Goal: Obtain resource: Download file/media

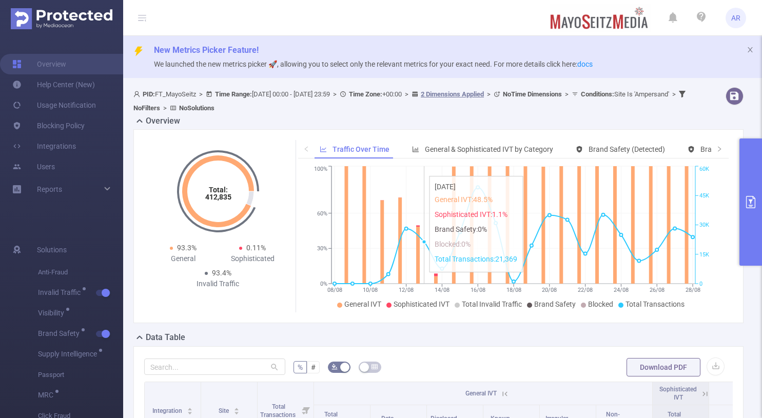
scroll to position [129, 0]
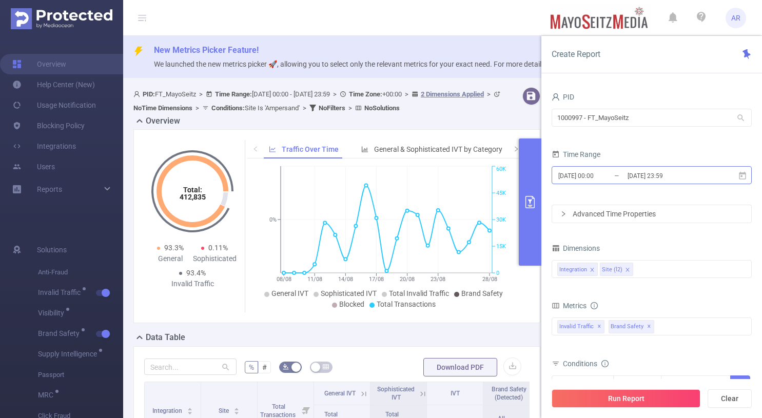
click at [612, 178] on input "2025-07-30 00:00" at bounding box center [599, 176] width 83 height 14
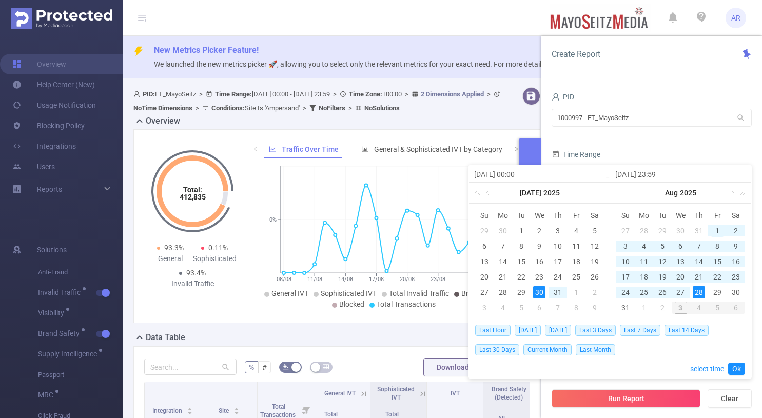
click at [715, 227] on div "1" at bounding box center [718, 231] width 12 height 12
click at [622, 306] on div "31" at bounding box center [626, 308] width 12 height 12
type input "2025-08-01 00:00"
type input "2025-08-31 23:59"
type input "2025-08-01 00:00"
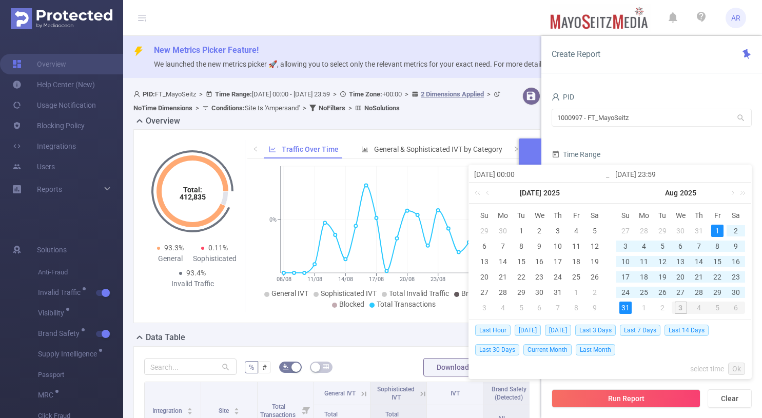
type input "2025-08-31 23:59"
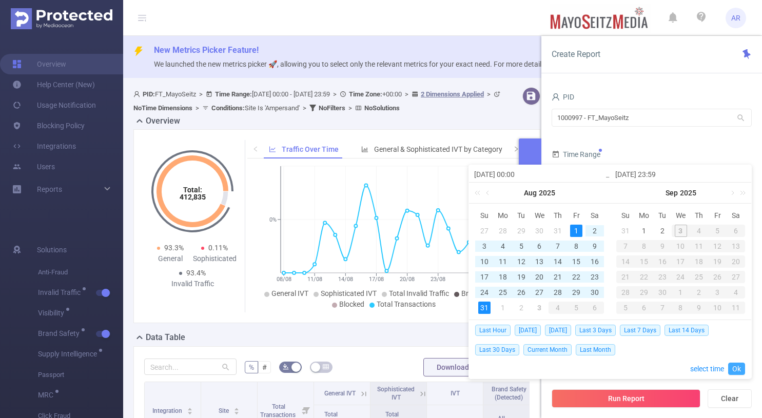
click at [737, 369] on link "Ok" at bounding box center [737, 369] width 17 height 12
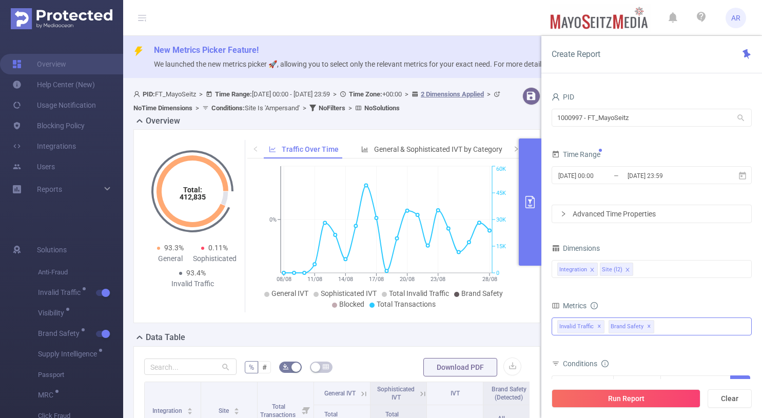
click at [647, 328] on span "✕" at bounding box center [649, 327] width 4 height 12
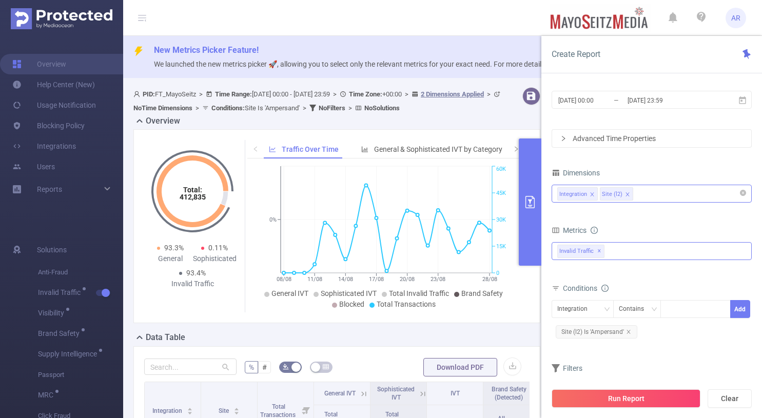
click at [646, 191] on div "Integration Site (l2)" at bounding box center [652, 193] width 189 height 17
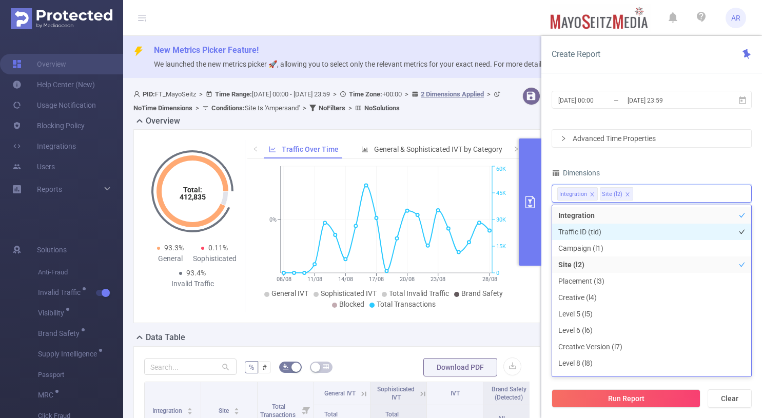
click at [605, 233] on li "Traffic ID (tid)" at bounding box center [651, 232] width 199 height 16
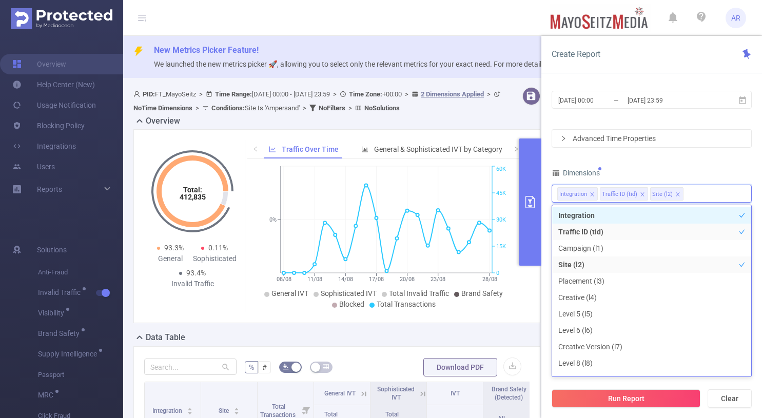
click at [740, 216] on icon "icon: check" at bounding box center [742, 216] width 6 height 6
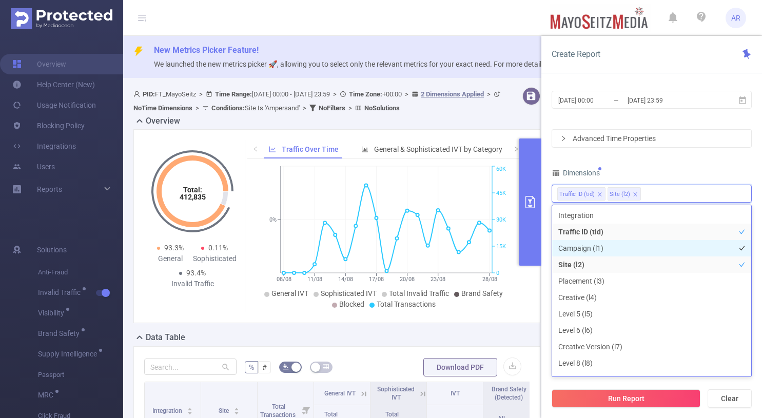
click at [696, 244] on li "Campaign (l1)" at bounding box center [651, 248] width 199 height 16
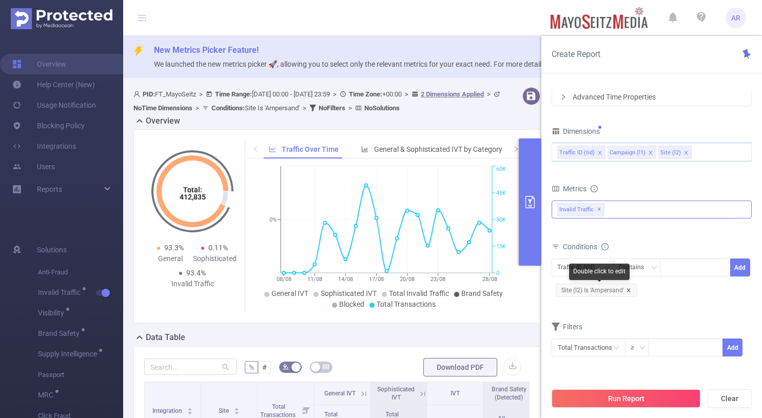
click at [628, 290] on icon "icon: close" at bounding box center [629, 291] width 4 height 4
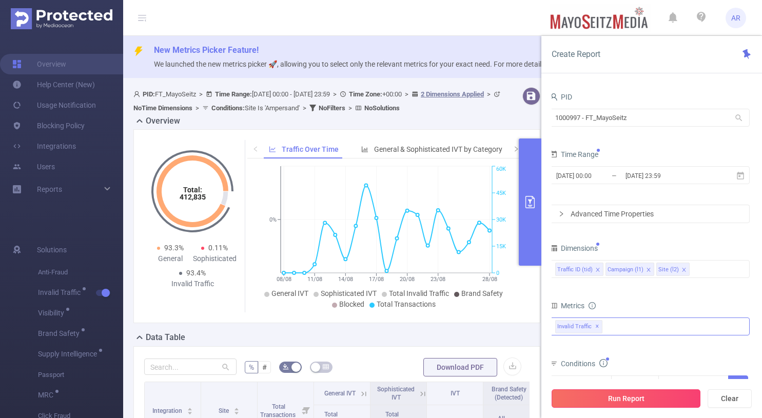
click at [613, 403] on button "Run Report" at bounding box center [626, 399] width 149 height 18
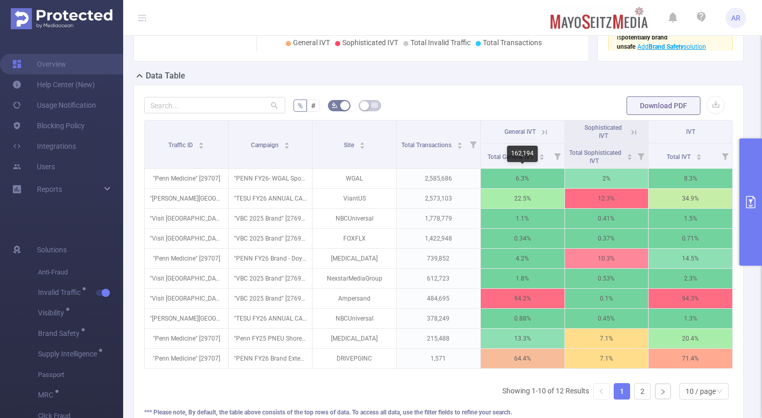
scroll to position [272, 0]
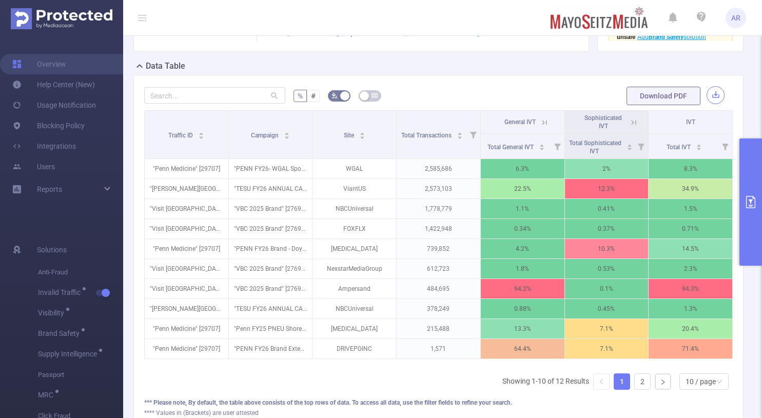
click at [715, 97] on button "button" at bounding box center [716, 95] width 18 height 18
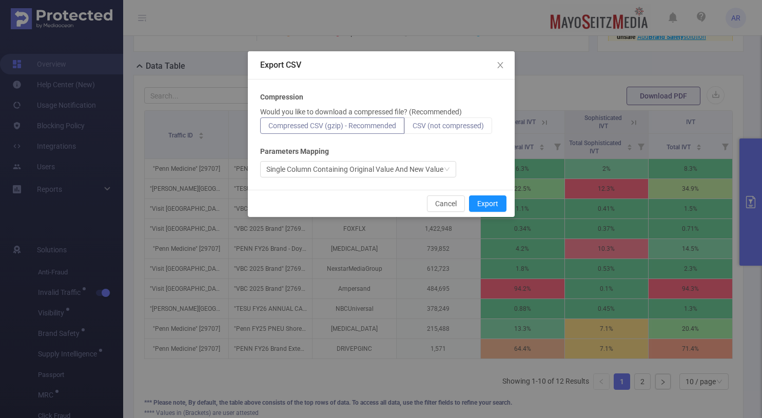
click at [471, 132] on label "CSV (not compressed)" at bounding box center [449, 126] width 88 height 16
click at [413, 128] on input "CSV (not compressed)" at bounding box center [413, 128] width 0 height 0
click at [480, 205] on button "Export" at bounding box center [487, 204] width 37 height 16
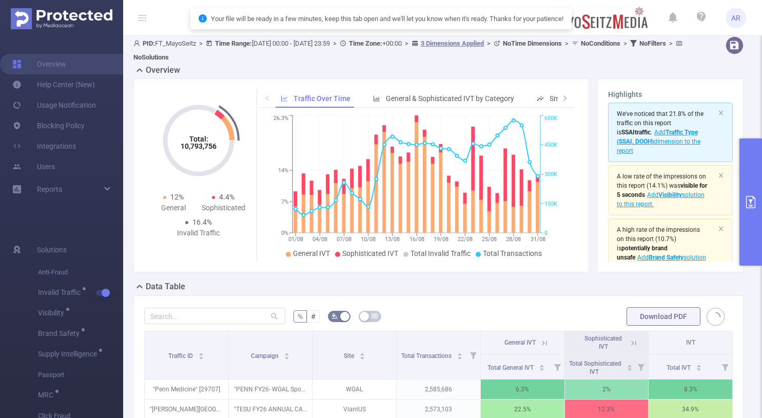
scroll to position [0, 0]
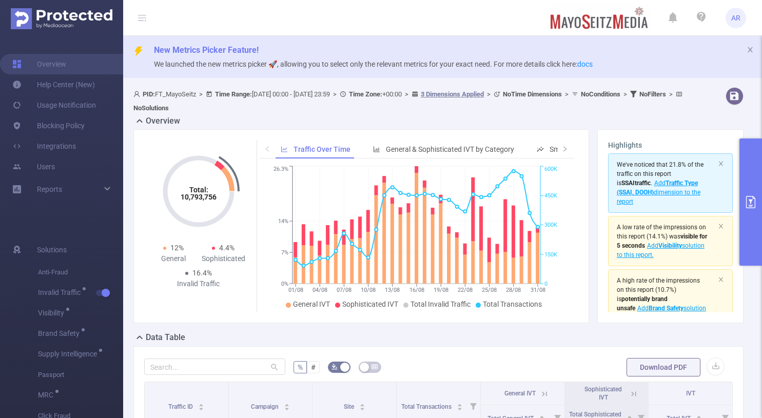
click at [748, 159] on button "primary" at bounding box center [751, 202] width 23 height 127
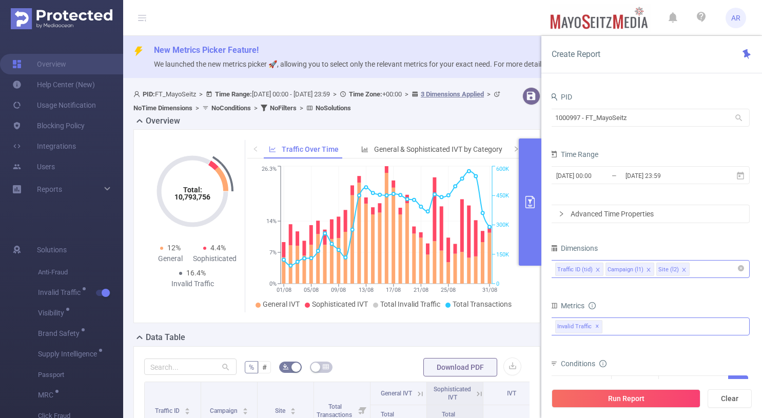
click at [679, 268] on li "Site (l2)" at bounding box center [673, 269] width 33 height 13
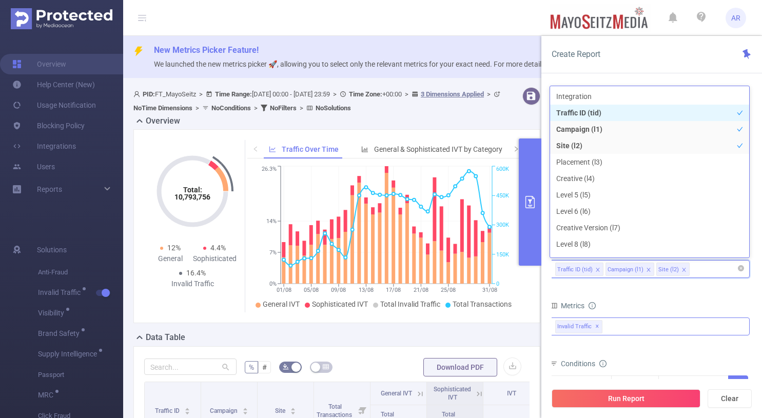
click at [682, 269] on icon "icon: close" at bounding box center [684, 270] width 4 height 4
click at [630, 401] on button "Run Report" at bounding box center [626, 399] width 149 height 18
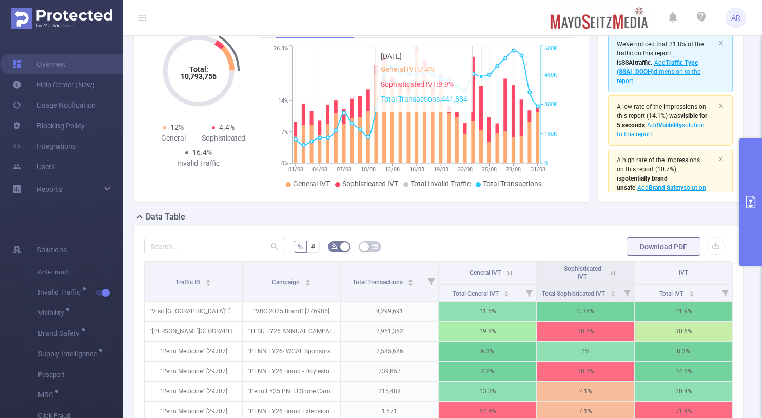
scroll to position [124, 0]
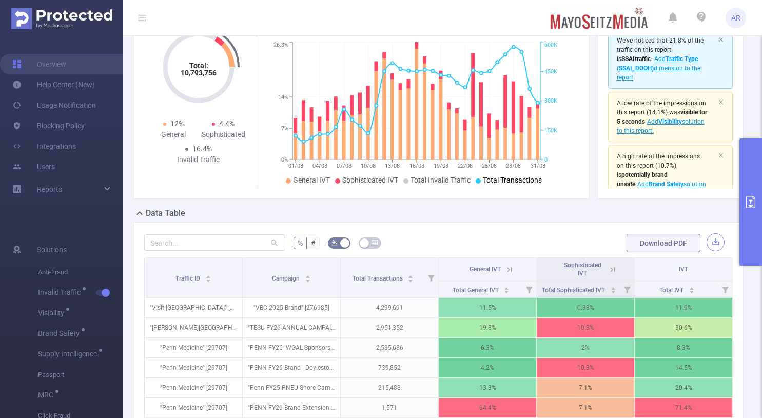
click at [720, 241] on button "button" at bounding box center [716, 243] width 18 height 18
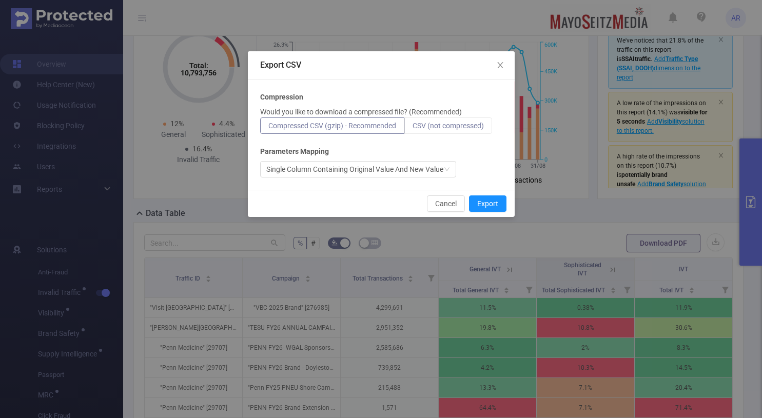
click at [467, 125] on span "CSV (not compressed)" at bounding box center [448, 126] width 71 height 8
click at [413, 128] on input "CSV (not compressed)" at bounding box center [413, 128] width 0 height 0
click at [484, 208] on button "Export" at bounding box center [487, 204] width 37 height 16
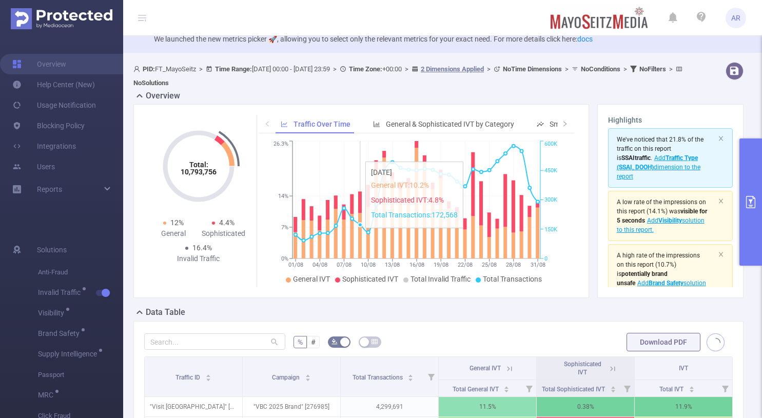
scroll to position [23, 0]
